Goal: Check status

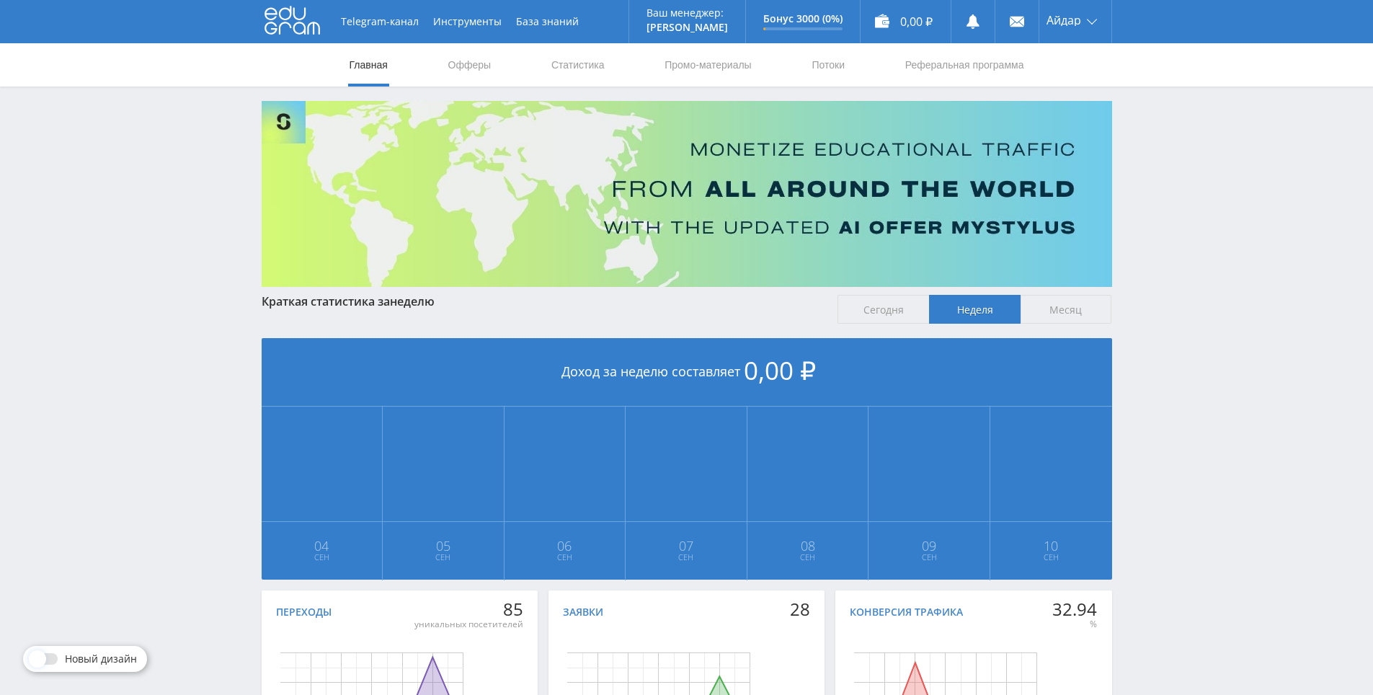
drag, startPoint x: 1148, startPoint y: 509, endPoint x: 1139, endPoint y: 434, distance: 75.5
click at [1129, 430] on div "Telegram-канал Инструменты База знаний Ваш менеджер: [PERSON_NAME] Alex Online …" at bounding box center [686, 428] width 1373 height 856
click at [456, 70] on link "Офферы" at bounding box center [470, 64] width 46 height 43
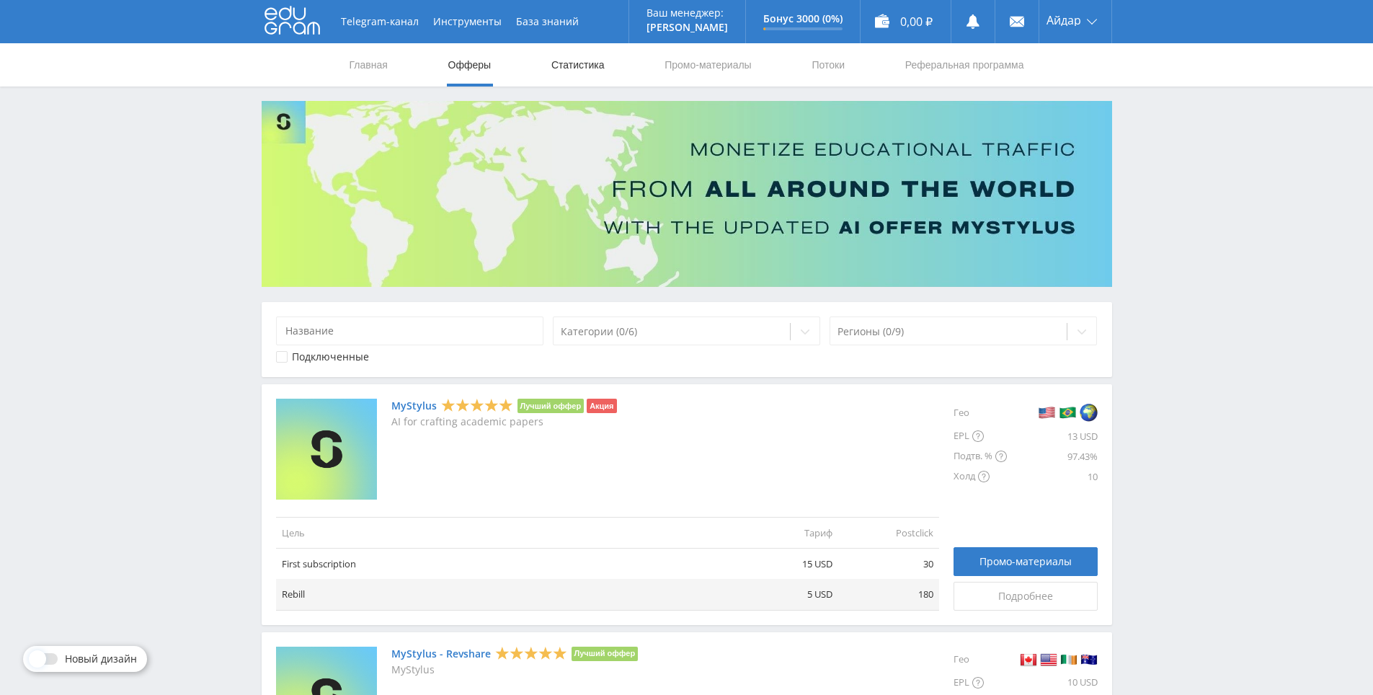
click at [572, 53] on link "Статистика" at bounding box center [578, 64] width 56 height 43
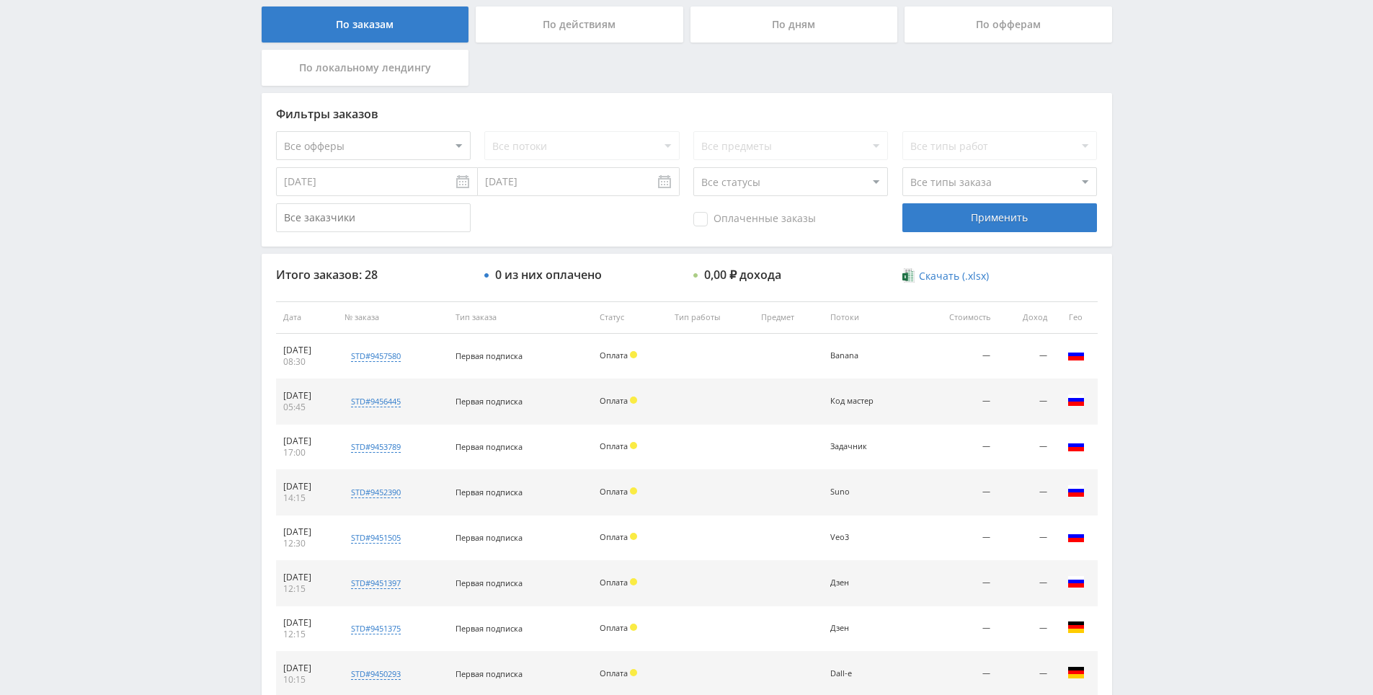
scroll to position [433, 0]
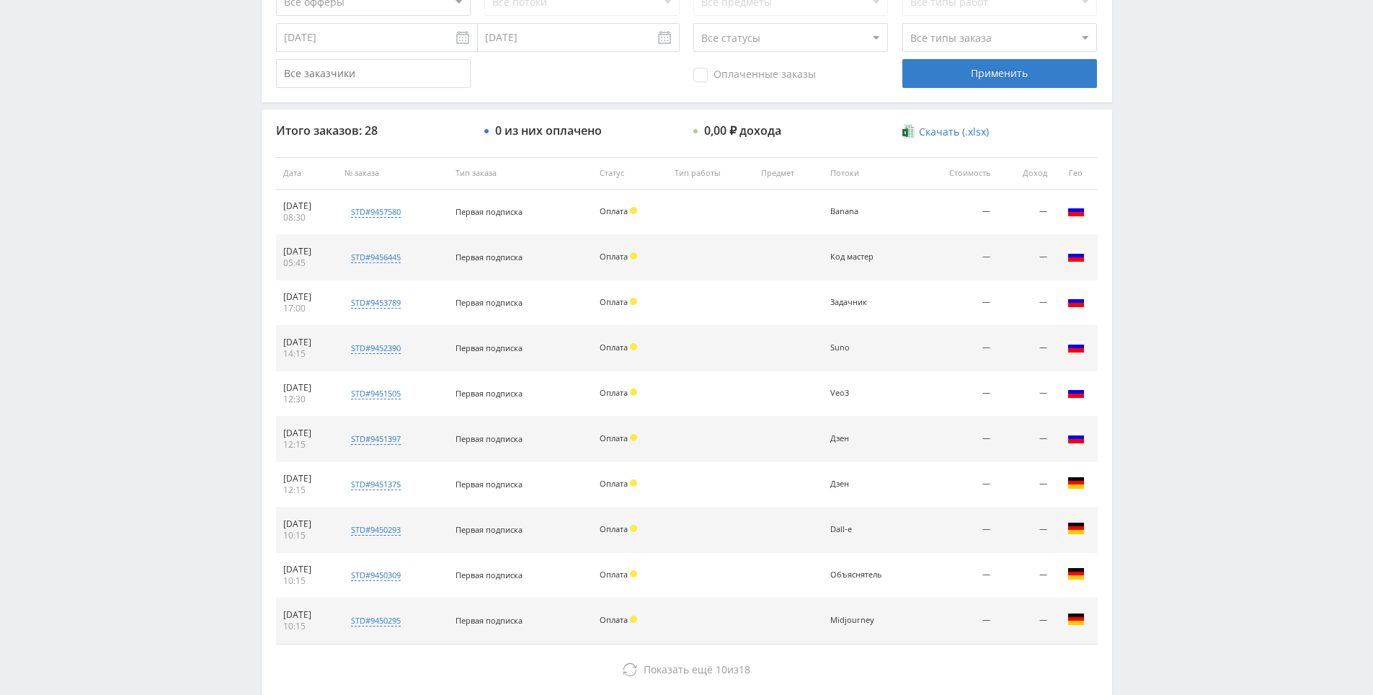
drag, startPoint x: 1162, startPoint y: 514, endPoint x: 1140, endPoint y: 458, distance: 60.5
drag, startPoint x: 1140, startPoint y: 458, endPoint x: 1150, endPoint y: 465, distance: 12.4
click at [1140, 458] on div "Telegram-канал Инструменты База знаний Ваш менеджер: [PERSON_NAME] Alex Online …" at bounding box center [686, 172] width 1373 height 1211
click at [1150, 465] on div "Telegram-канал Инструменты База знаний Ваш менеджер: [PERSON_NAME] Alex Online …" at bounding box center [686, 172] width 1373 height 1211
click at [1143, 440] on div "Telegram-канал Инструменты База знаний Ваш менеджер: [PERSON_NAME] Alex Online …" at bounding box center [686, 172] width 1373 height 1211
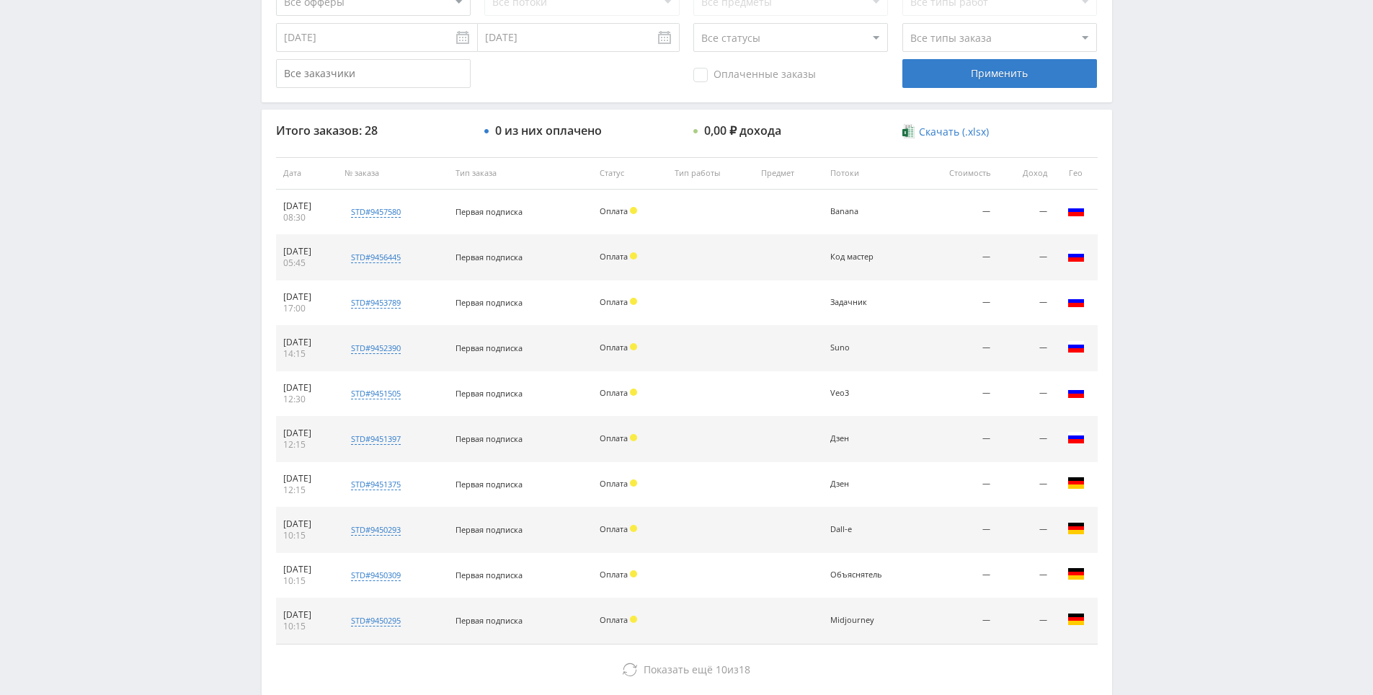
click at [1145, 448] on div "Telegram-канал Инструменты База знаний Ваш менеджер: [PERSON_NAME] Alex Online …" at bounding box center [686, 172] width 1373 height 1211
click at [1142, 443] on div "Telegram-канал Инструменты База знаний Ваш менеджер: [PERSON_NAME] Alex Online …" at bounding box center [686, 172] width 1373 height 1211
